Goal: Information Seeking & Learning: Understand process/instructions

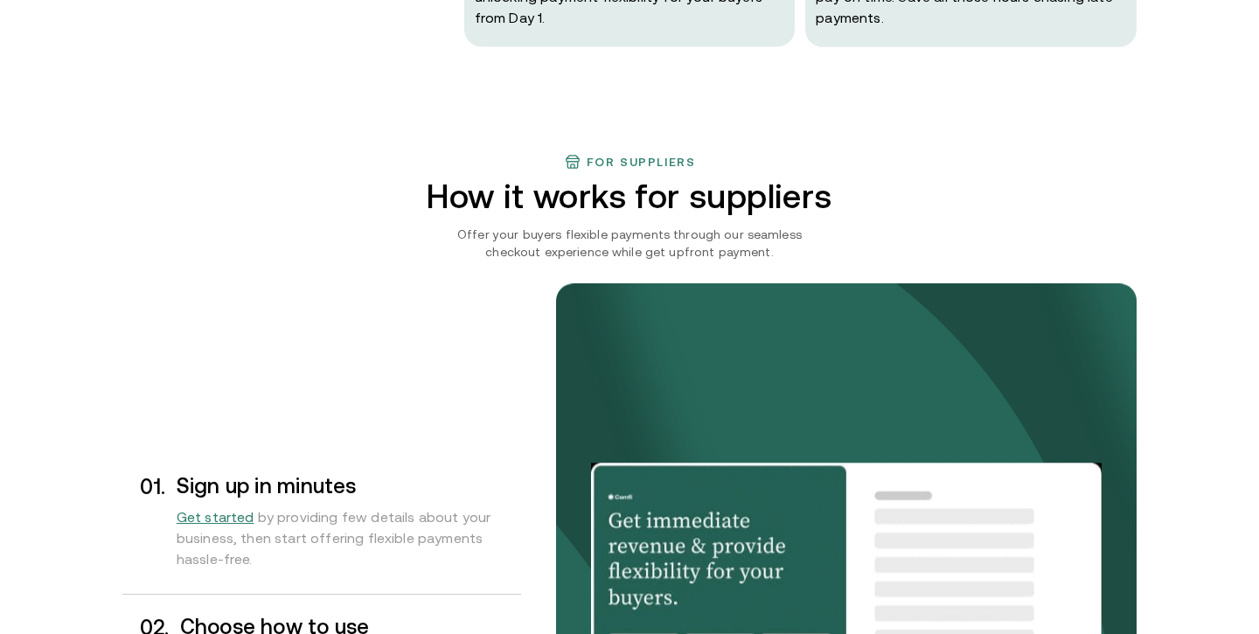
scroll to position [1423, 0]
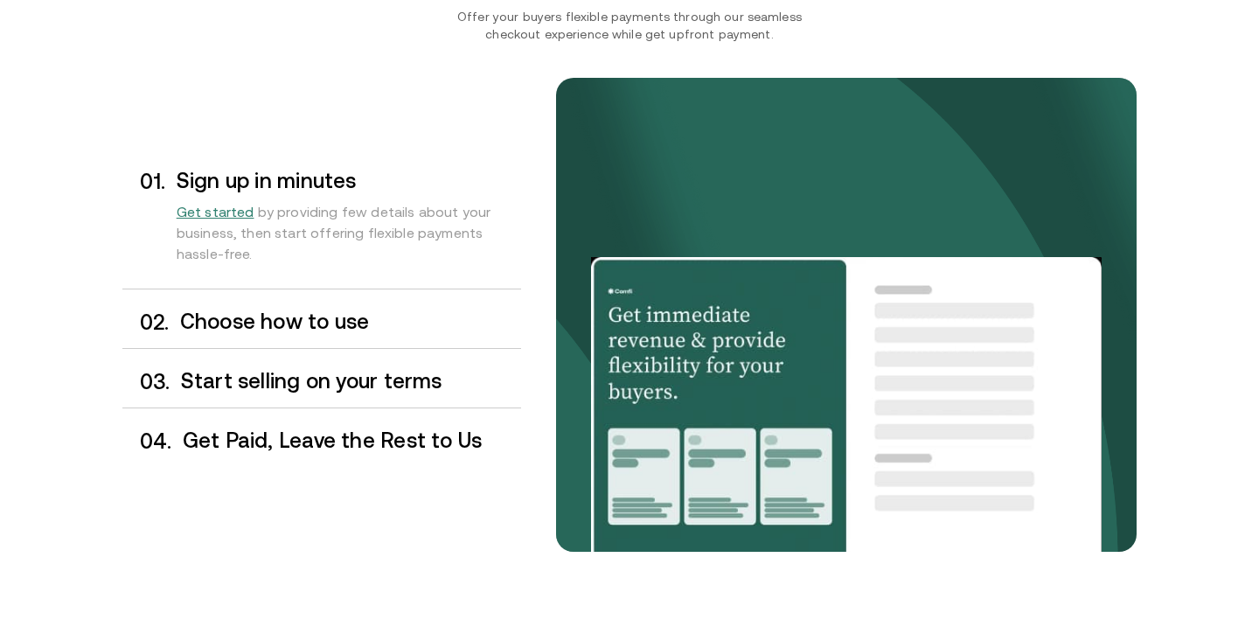
click at [297, 328] on h3 "Choose how to use" at bounding box center [350, 321] width 341 height 23
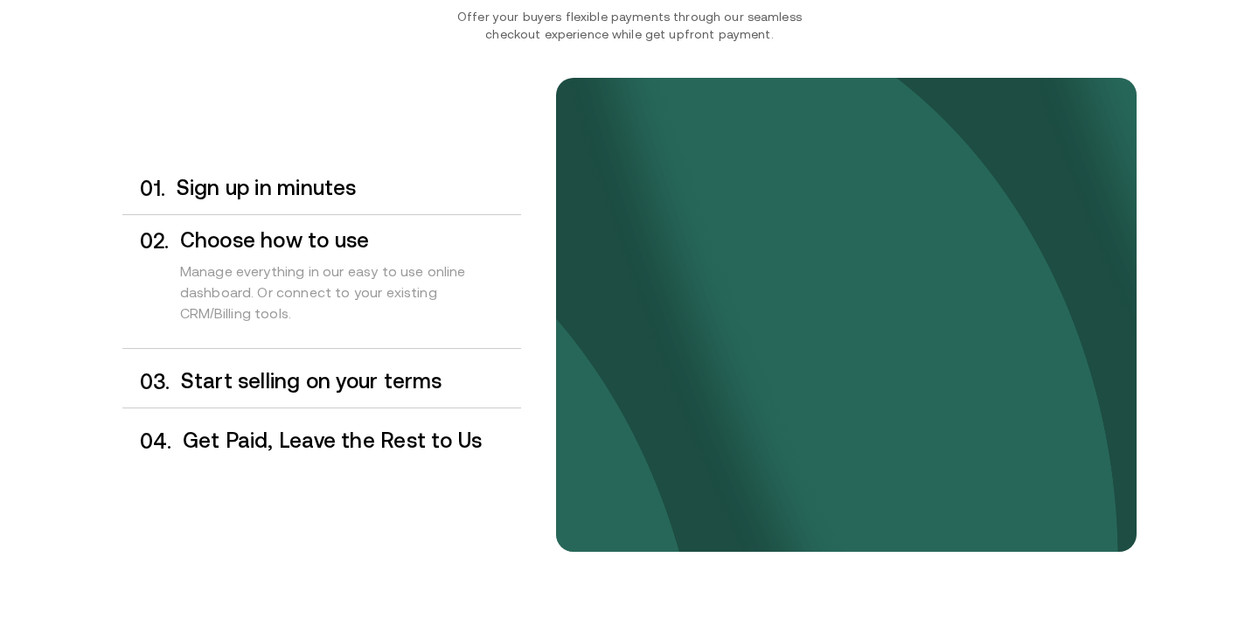
click at [303, 366] on div "0 3 . Start selling on your terms" at bounding box center [321, 382] width 399 height 52
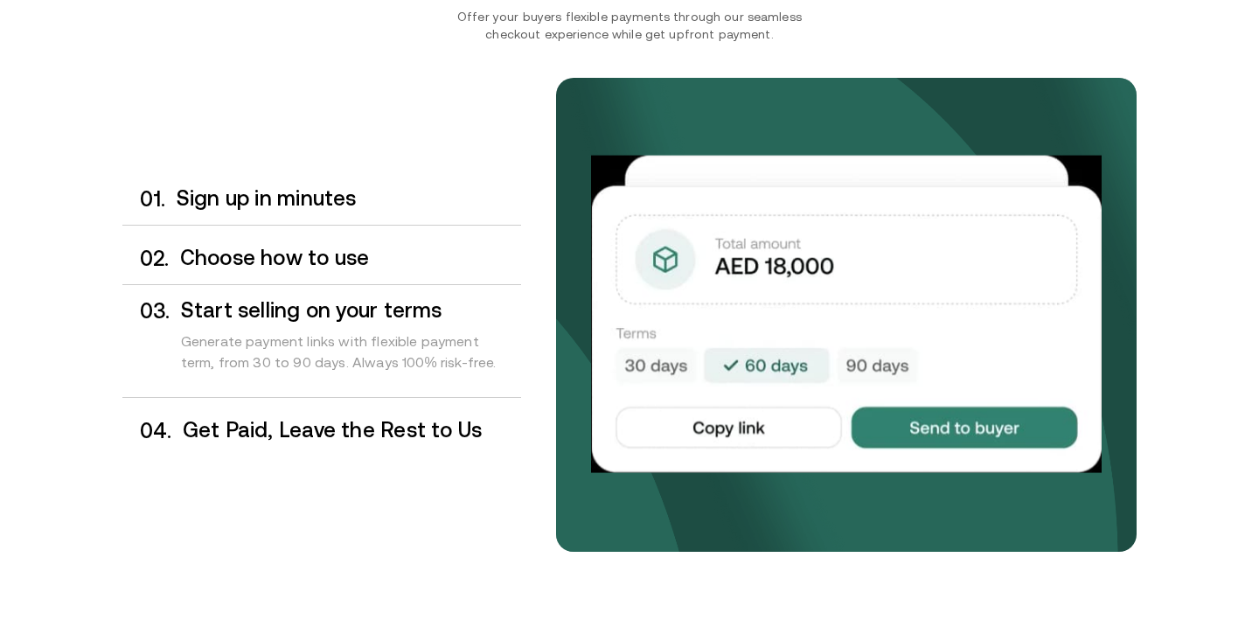
click at [309, 413] on div "0 4 . Get Paid, Leave the Rest to Us" at bounding box center [321, 431] width 399 height 52
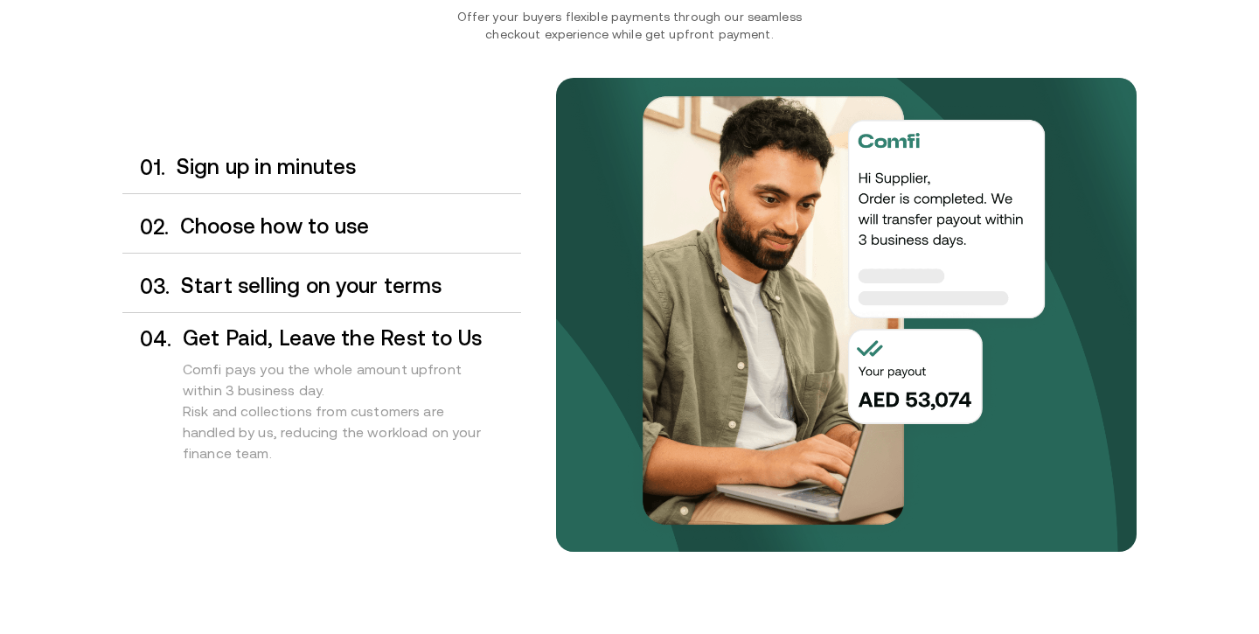
click at [421, 343] on h3 "Get Paid, Leave the Rest to Us" at bounding box center [352, 338] width 338 height 23
click at [246, 381] on div "Comfi pays you the whole amount upfront within 3 business day. Risk and collect…" at bounding box center [352, 415] width 338 height 131
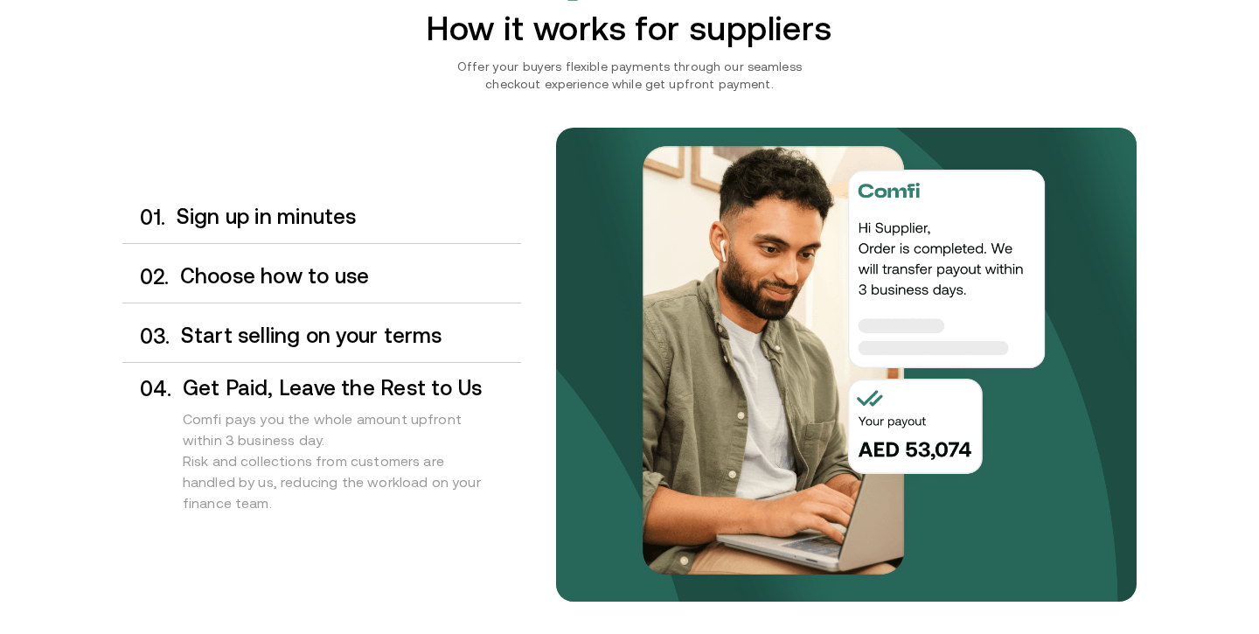
scroll to position [1329, 0]
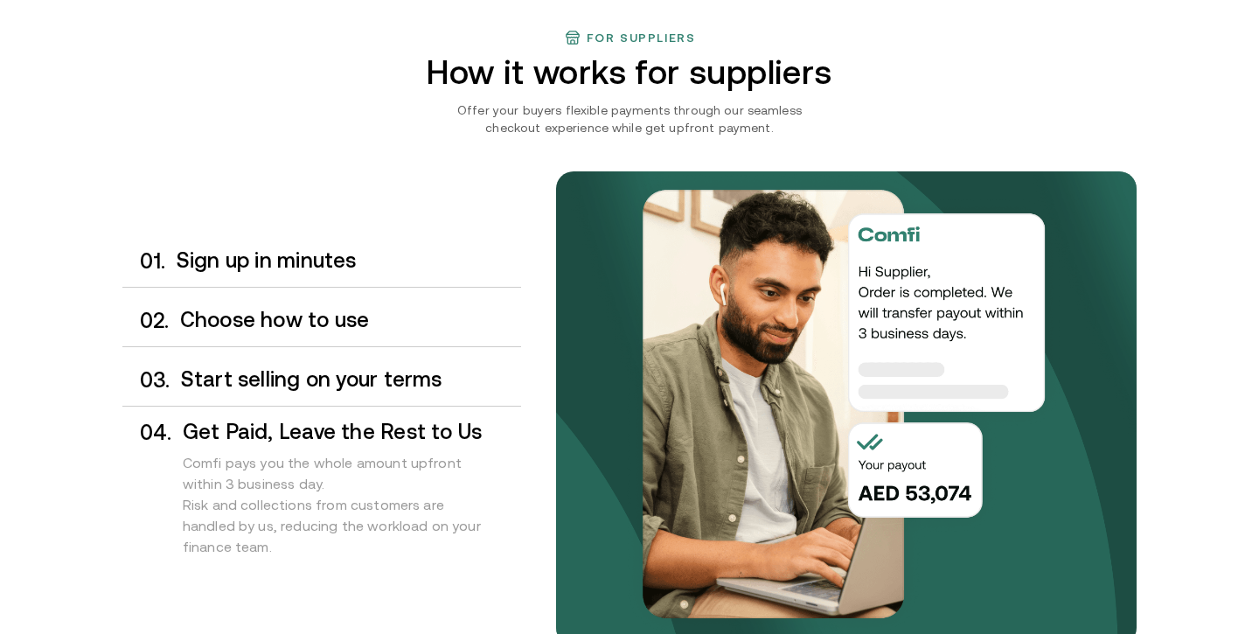
click at [329, 276] on div "0 1 . Sign up in minutes" at bounding box center [321, 261] width 399 height 52
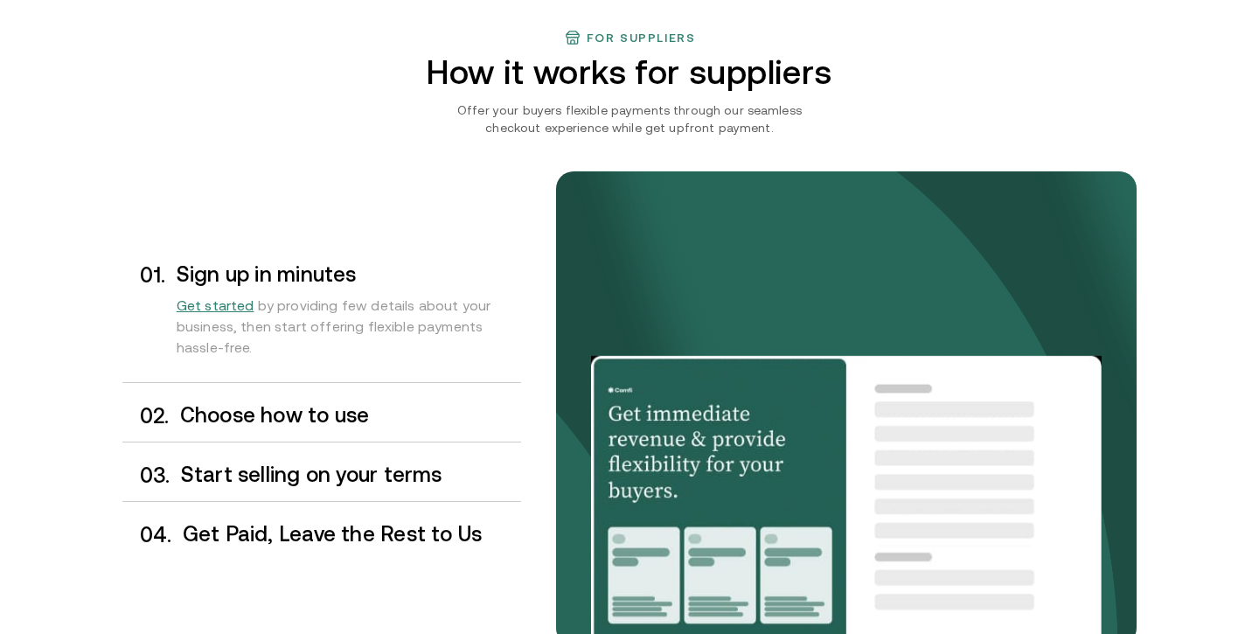
click at [329, 411] on h3 "Choose how to use" at bounding box center [350, 415] width 341 height 23
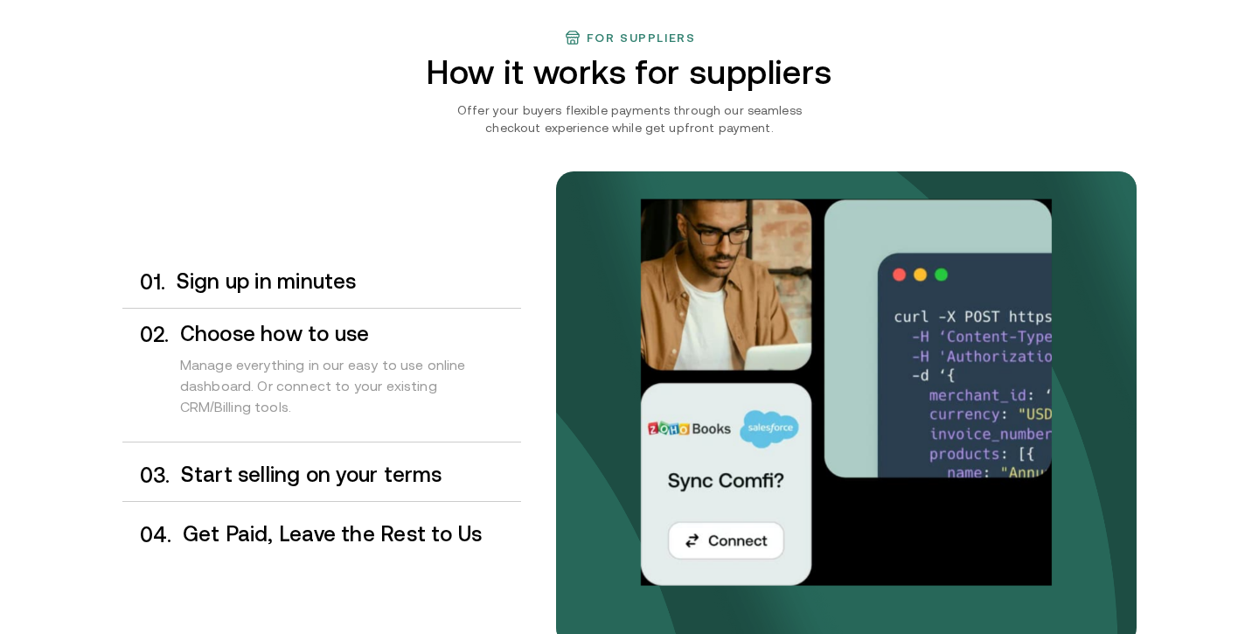
click at [337, 471] on h3 "Start selling on your terms" at bounding box center [351, 474] width 340 height 23
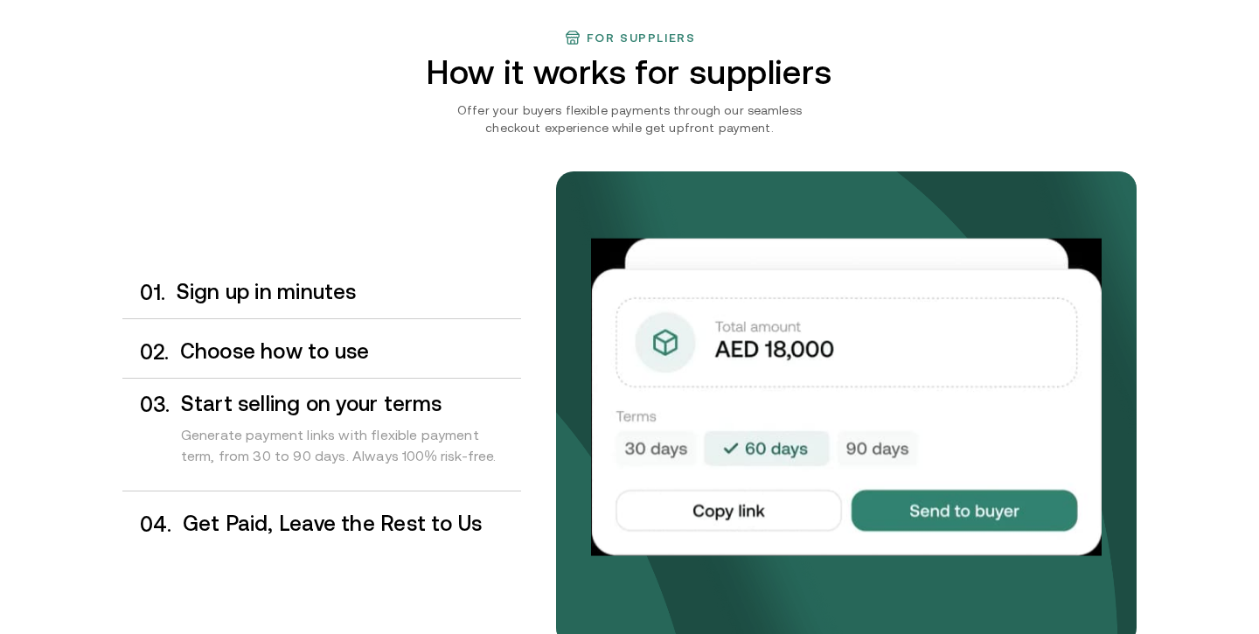
click at [343, 507] on div "0 4 . Get Paid, Leave the Rest to Us" at bounding box center [321, 524] width 399 height 52
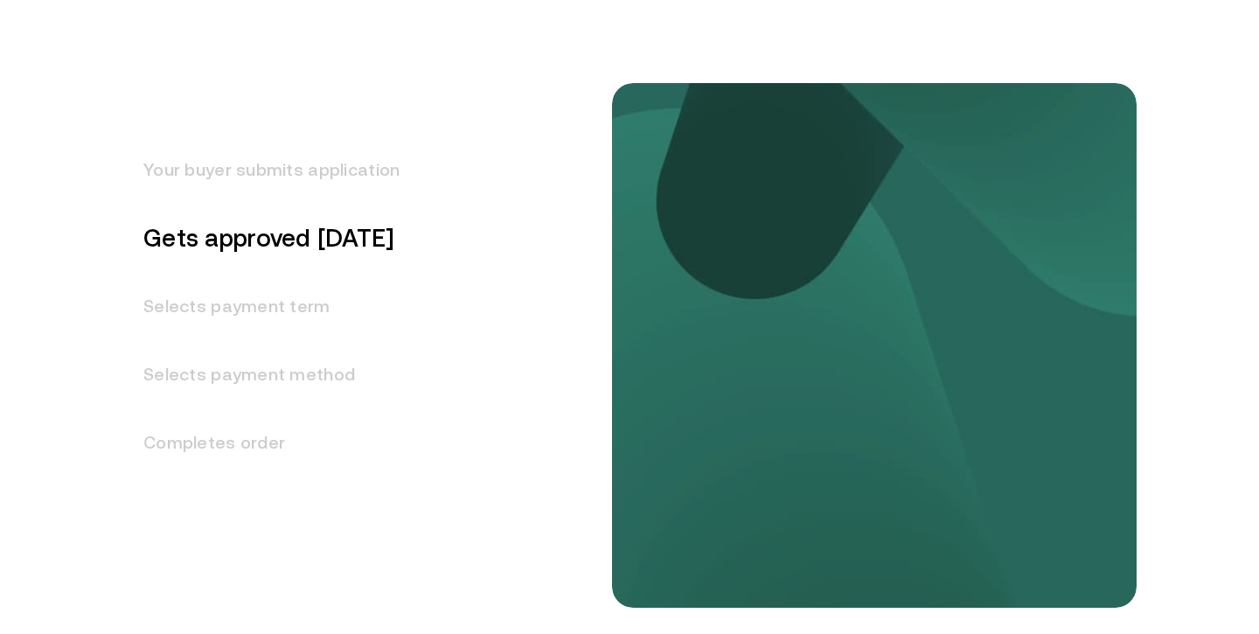
scroll to position [2175, 0]
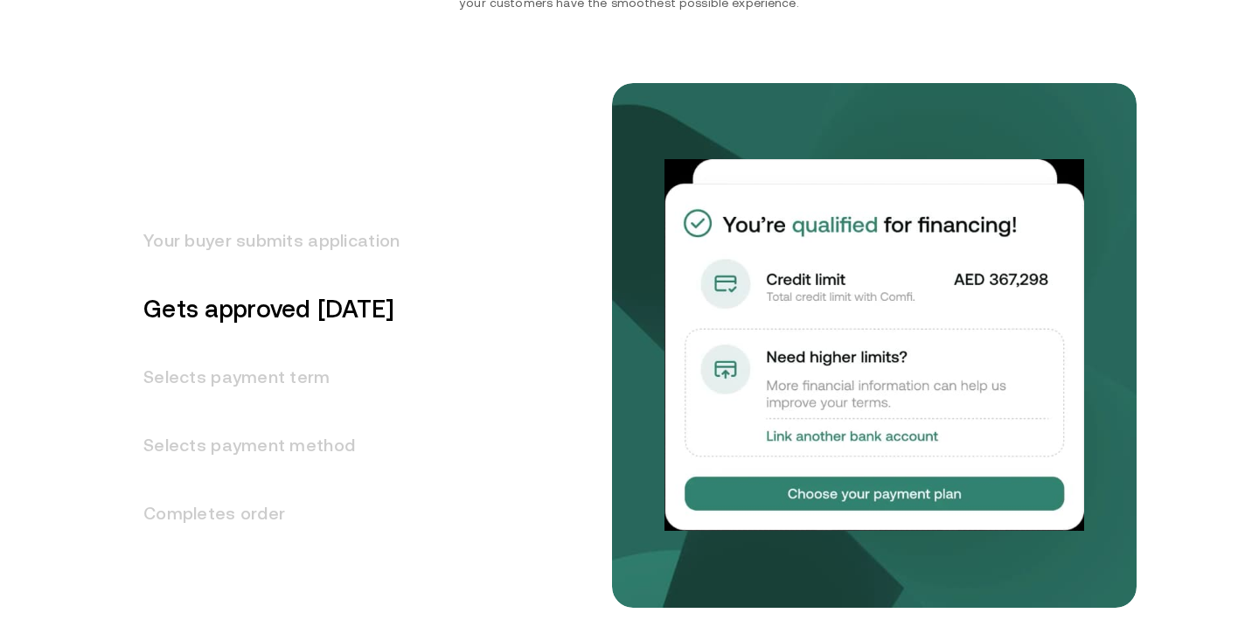
click at [270, 235] on h3 "Your buyer submits application" at bounding box center [260, 240] width 277 height 68
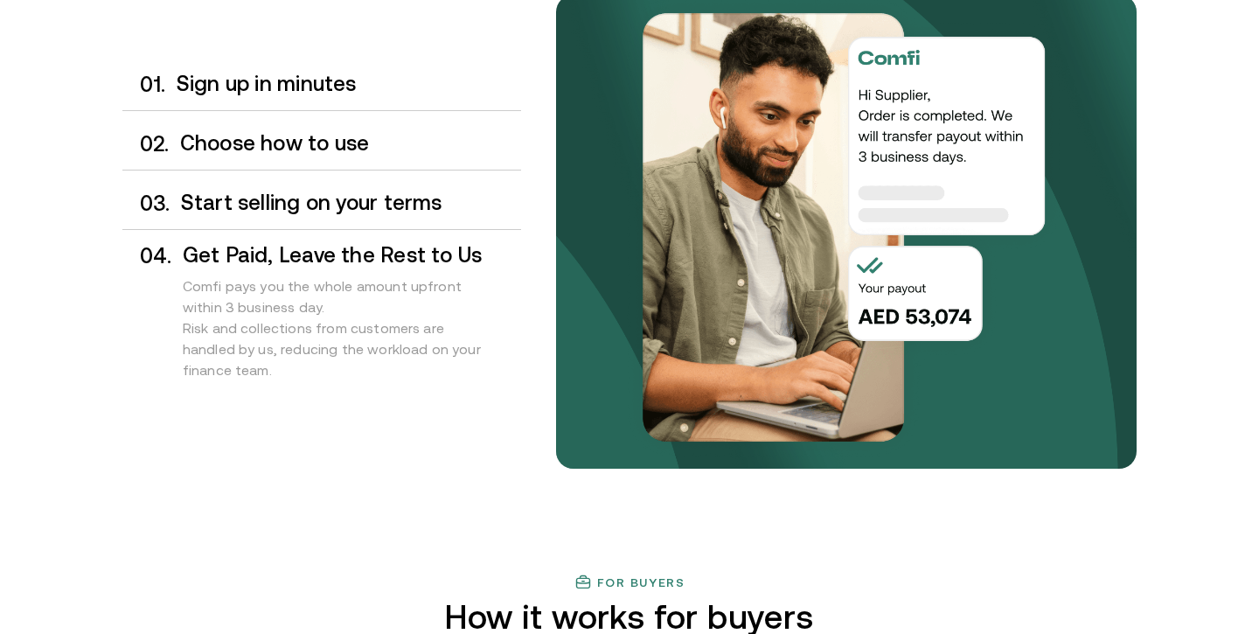
scroll to position [1217, 0]
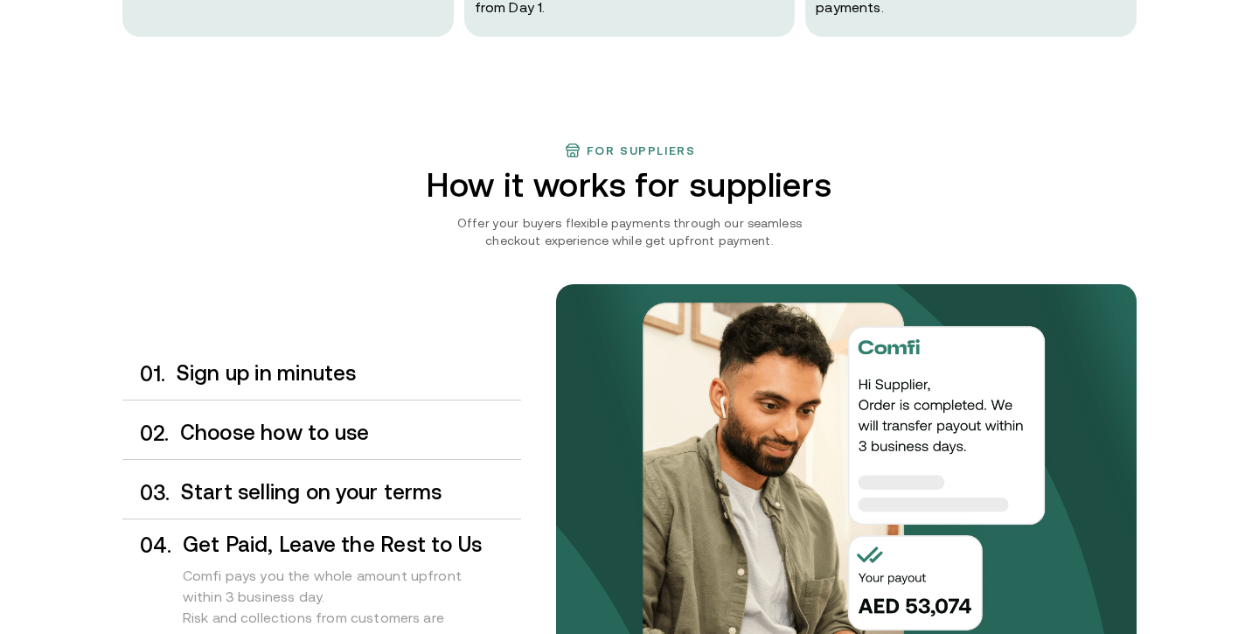
click at [311, 354] on div "0 1 . Sign up in minutes" at bounding box center [321, 374] width 399 height 52
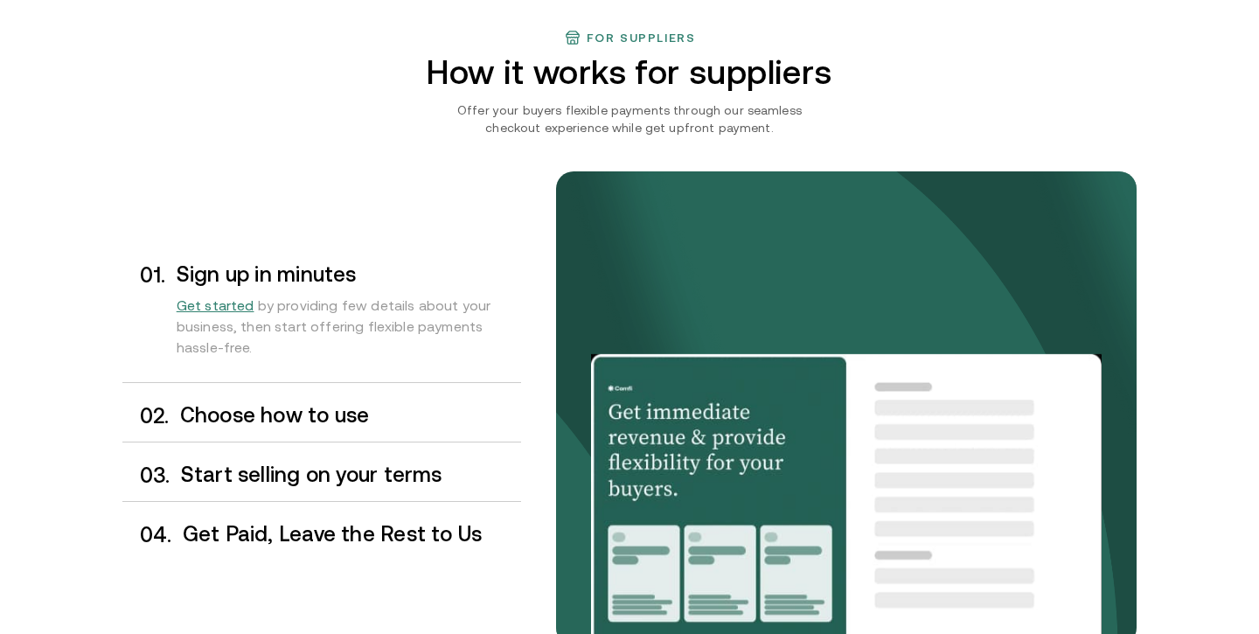
scroll to position [1465, 0]
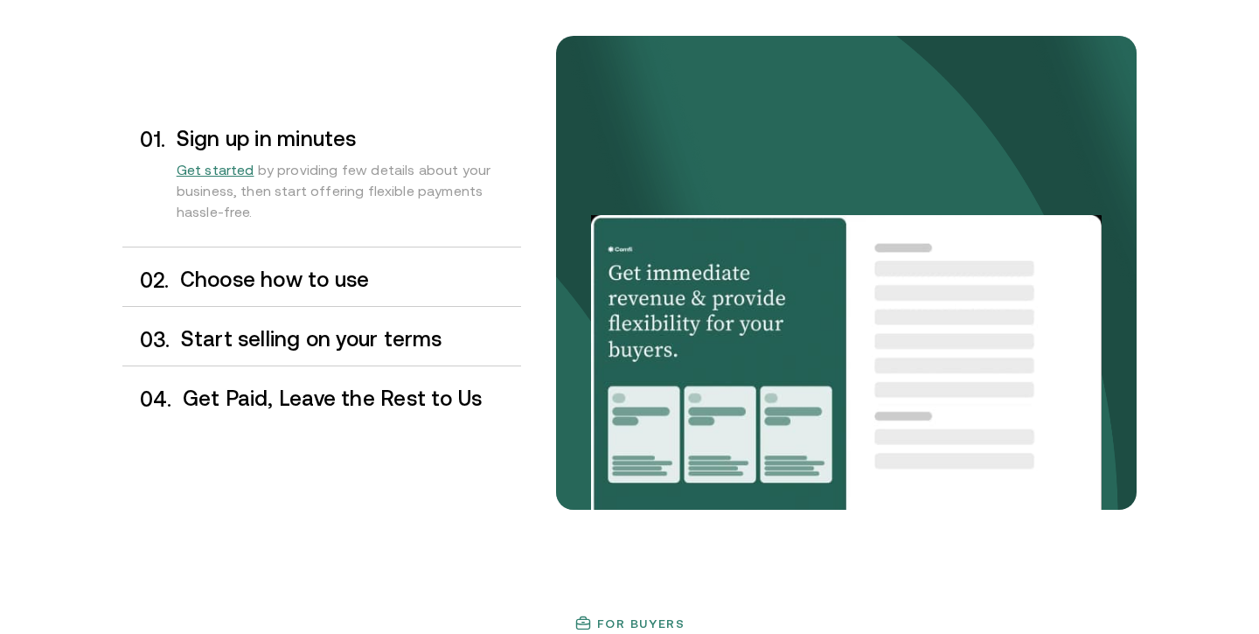
click at [258, 271] on h3 "Choose how to use" at bounding box center [350, 279] width 341 height 23
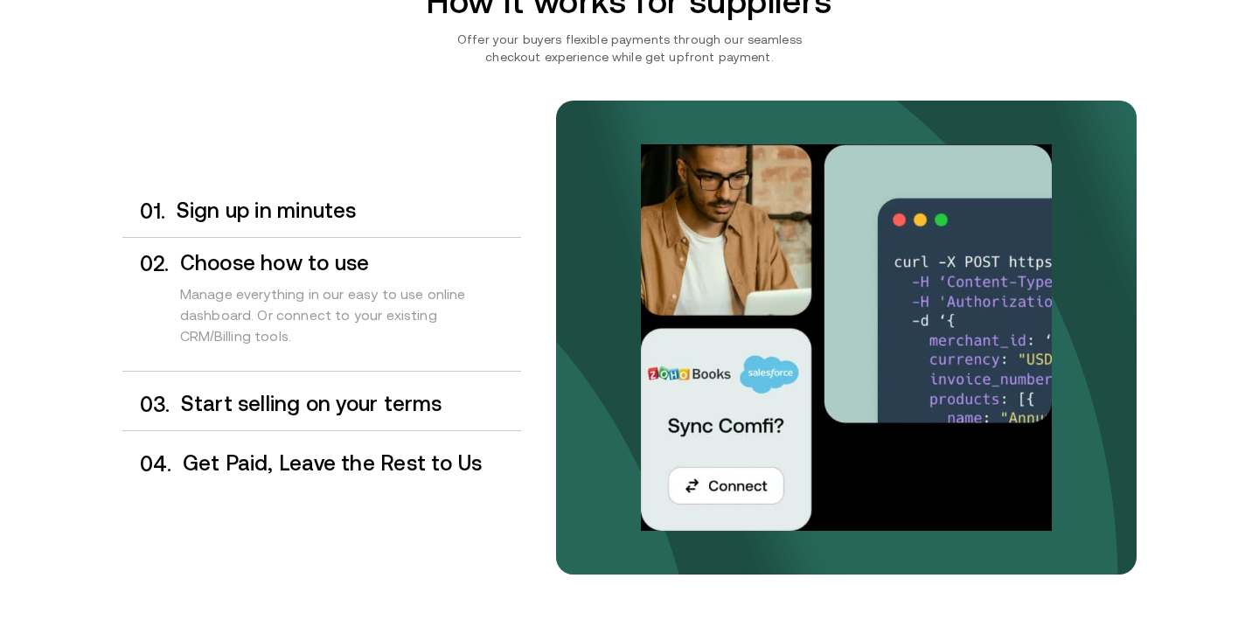
scroll to position [1349, 0]
